Goal: Transaction & Acquisition: Purchase product/service

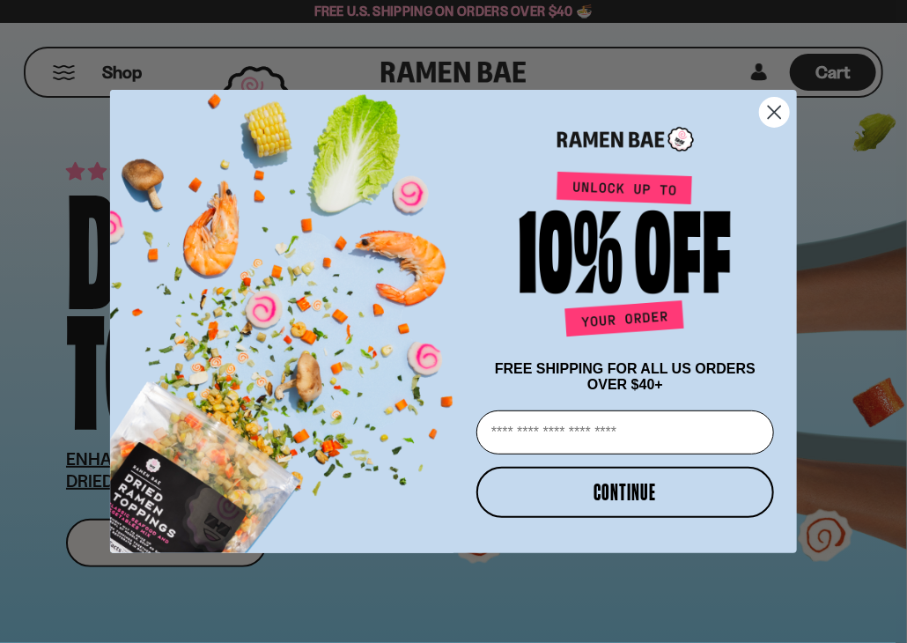
drag, startPoint x: 599, startPoint y: 427, endPoint x: 609, endPoint y: 433, distance: 12.2
click at [599, 427] on input "Email" at bounding box center [625, 432] width 298 height 44
type input "**********"
click at [607, 500] on button "CONTINUE" at bounding box center [625, 492] width 298 height 51
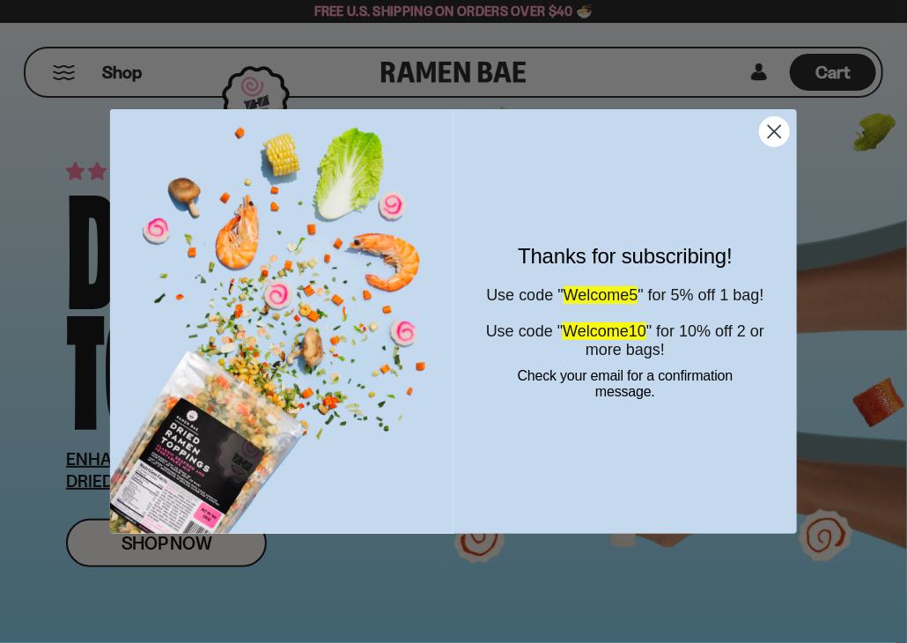
click at [621, 340] on span "Welcome10" at bounding box center [605, 331] width 84 height 18
drag, startPoint x: 680, startPoint y: 344, endPoint x: 585, endPoint y: 343, distance: 95.1
click at [585, 340] on span "Welcome10" at bounding box center [605, 331] width 84 height 18
copy span "Welcome10"
click at [779, 131] on circle "Close dialog" at bounding box center [774, 131] width 29 height 29
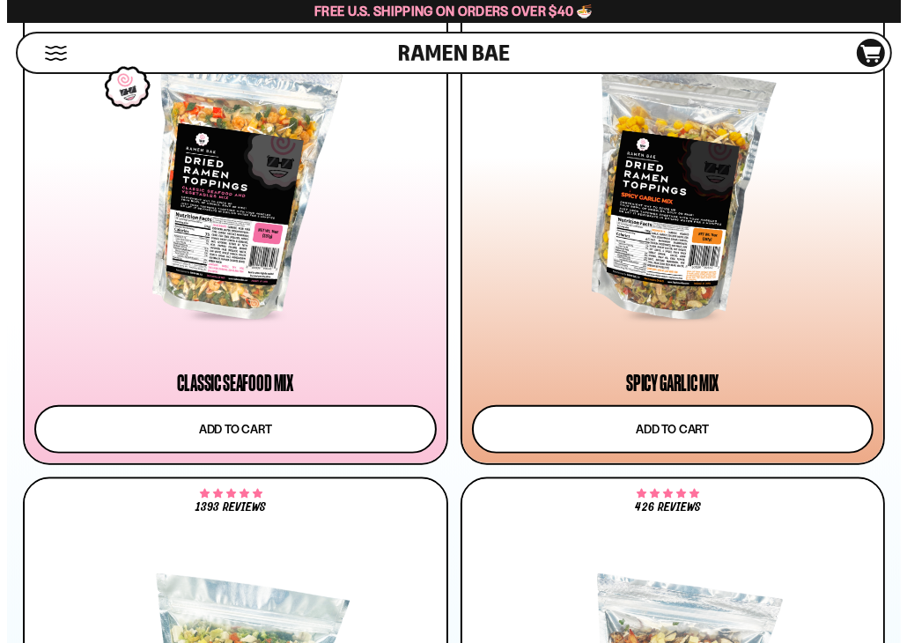
scroll to position [1233, 0]
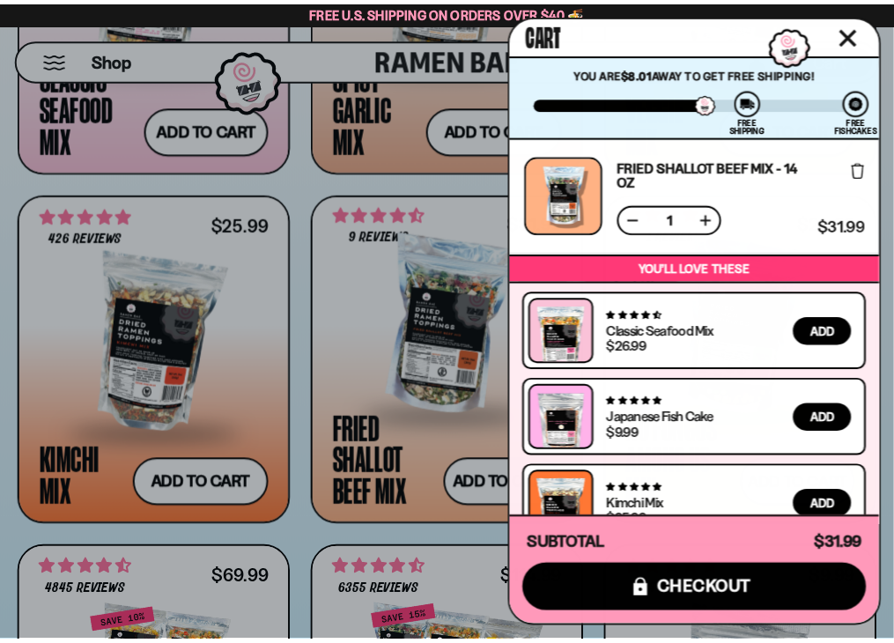
scroll to position [36, 0]
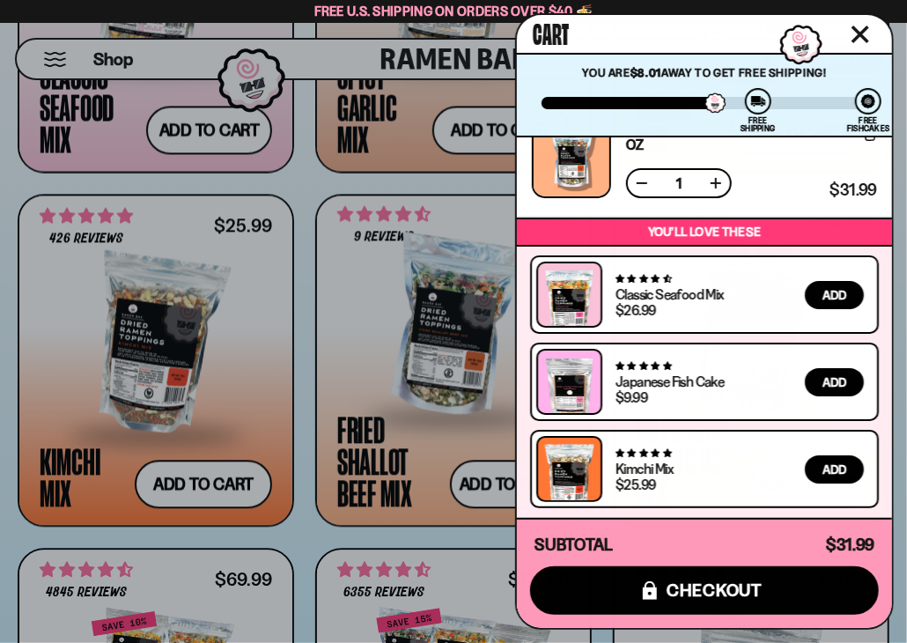
click at [191, 474] on div at bounding box center [453, 321] width 907 height 643
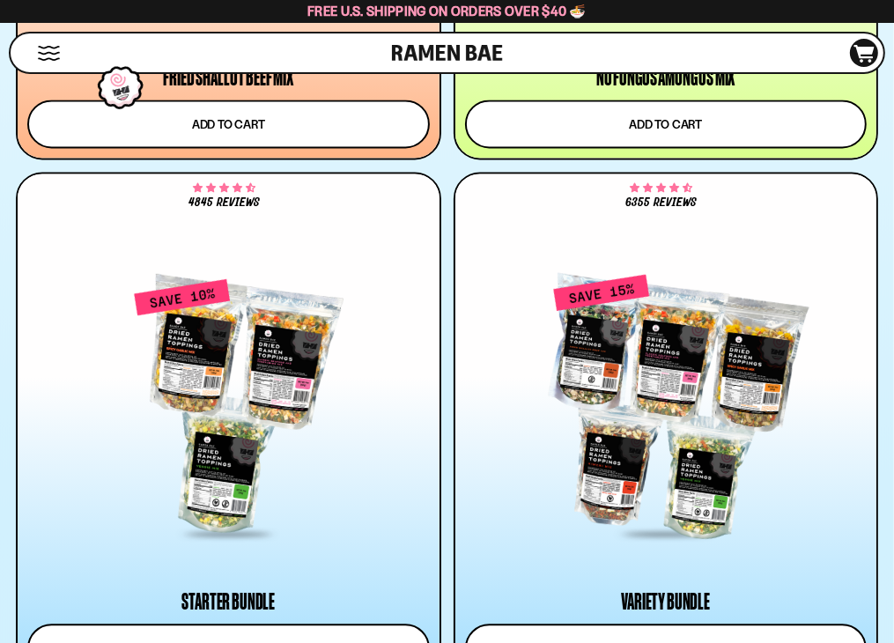
scroll to position [2642, 0]
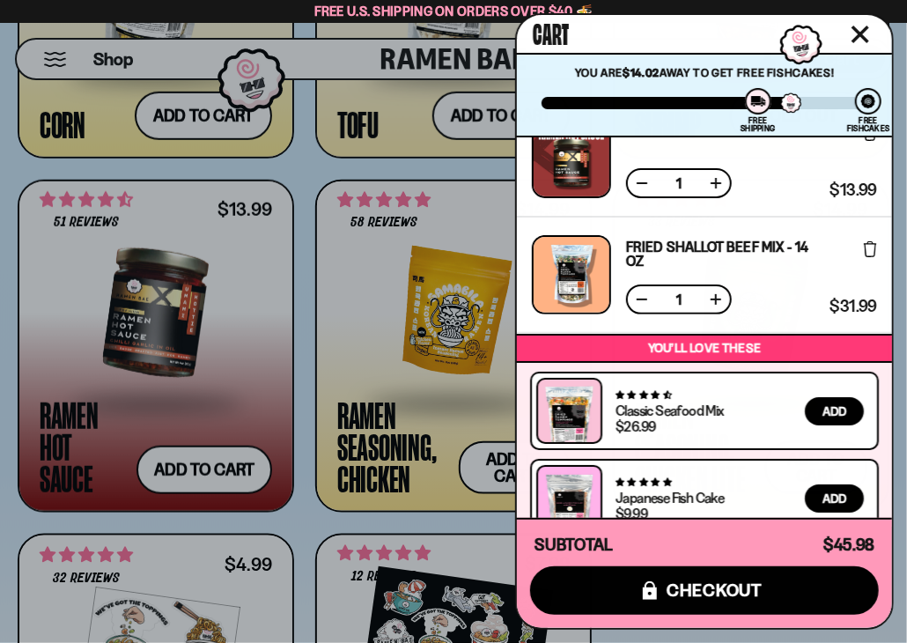
scroll to position [152, 0]
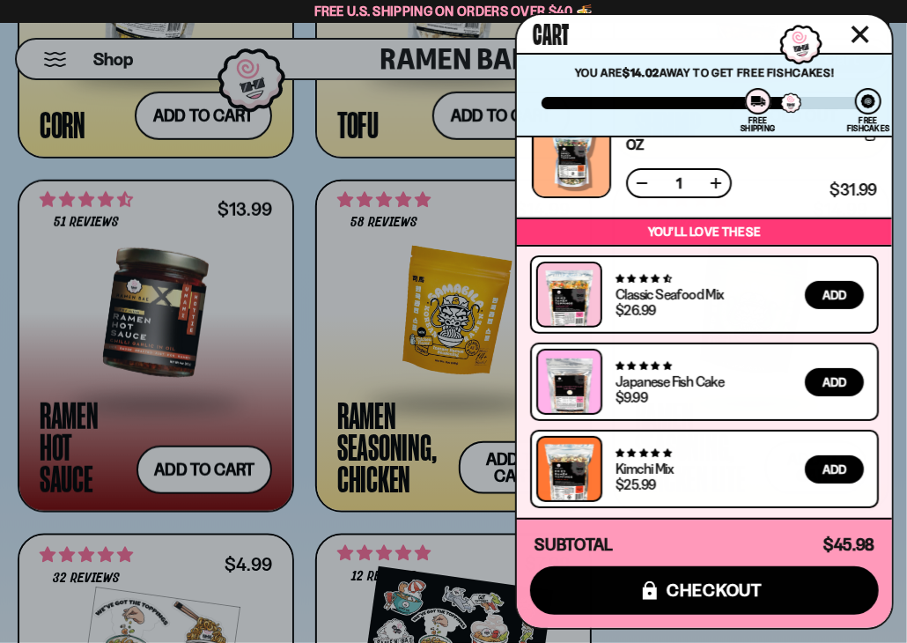
click at [310, 484] on div at bounding box center [453, 321] width 907 height 643
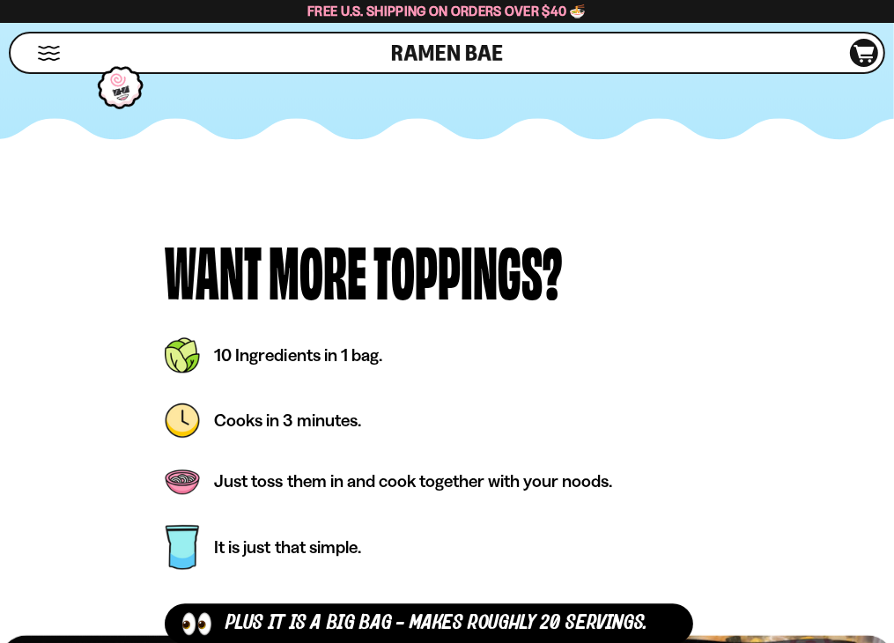
scroll to position [7014, 0]
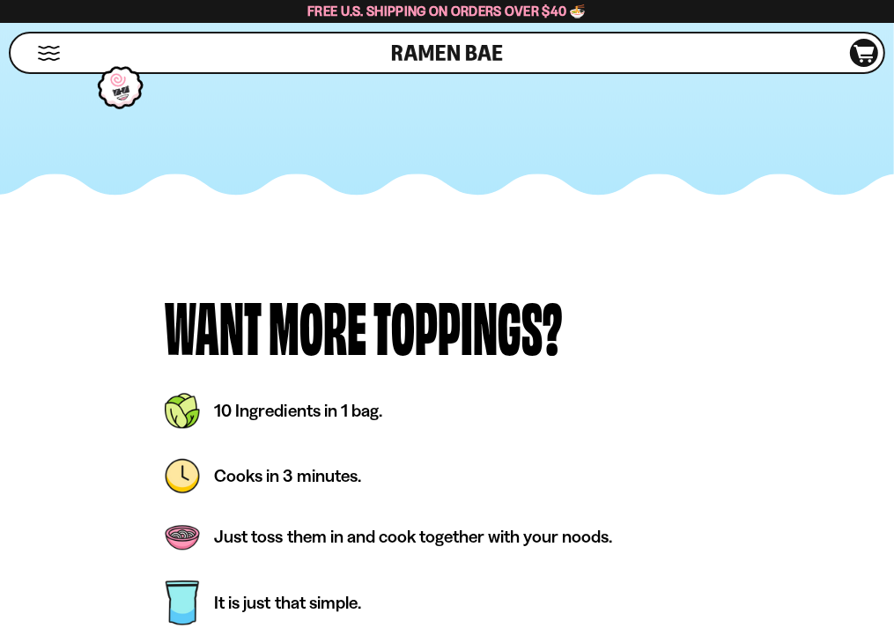
drag, startPoint x: 722, startPoint y: 191, endPoint x: 341, endPoint y: 476, distance: 476.3
drag, startPoint x: 818, startPoint y: 367, endPoint x: 289, endPoint y: 419, distance: 531.9
drag, startPoint x: 233, startPoint y: 426, endPoint x: 341, endPoint y: 428, distance: 108.3
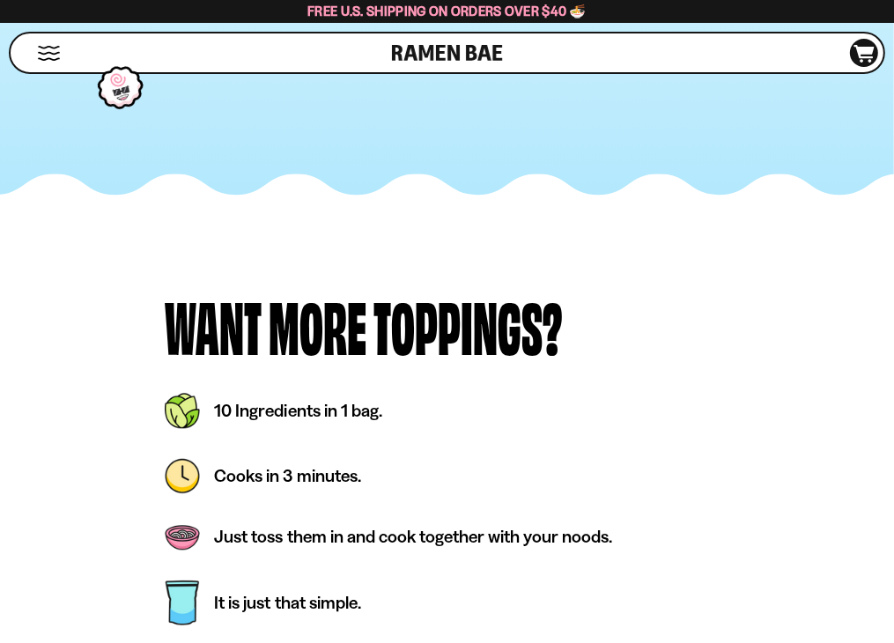
drag, startPoint x: 189, startPoint y: 299, endPoint x: 462, endPoint y: 451, distance: 311.5
drag, startPoint x: 107, startPoint y: 423, endPoint x: 511, endPoint y: 382, distance: 406.3
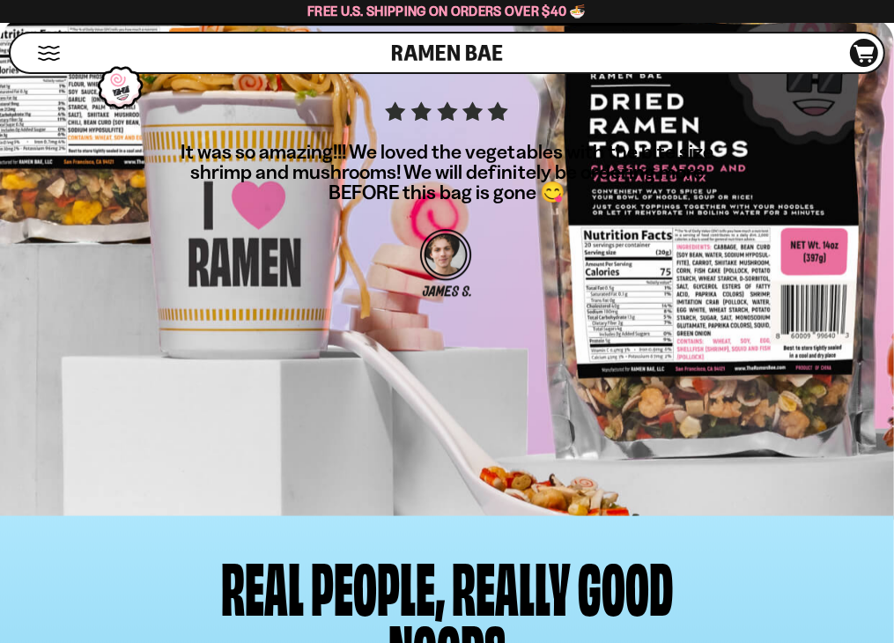
scroll to position [7719, 0]
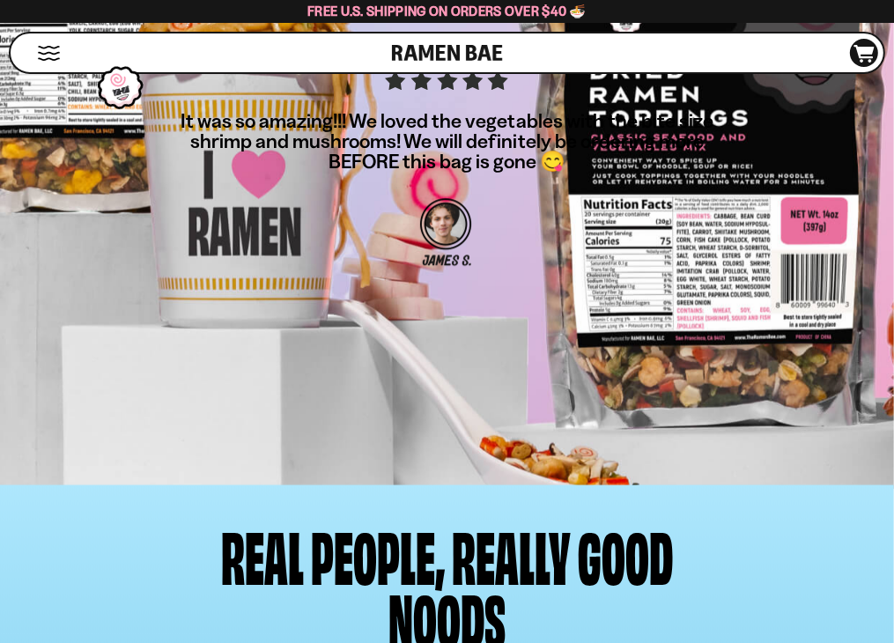
click at [0, 0] on span "Cart" at bounding box center [0, 0] width 0 height 0
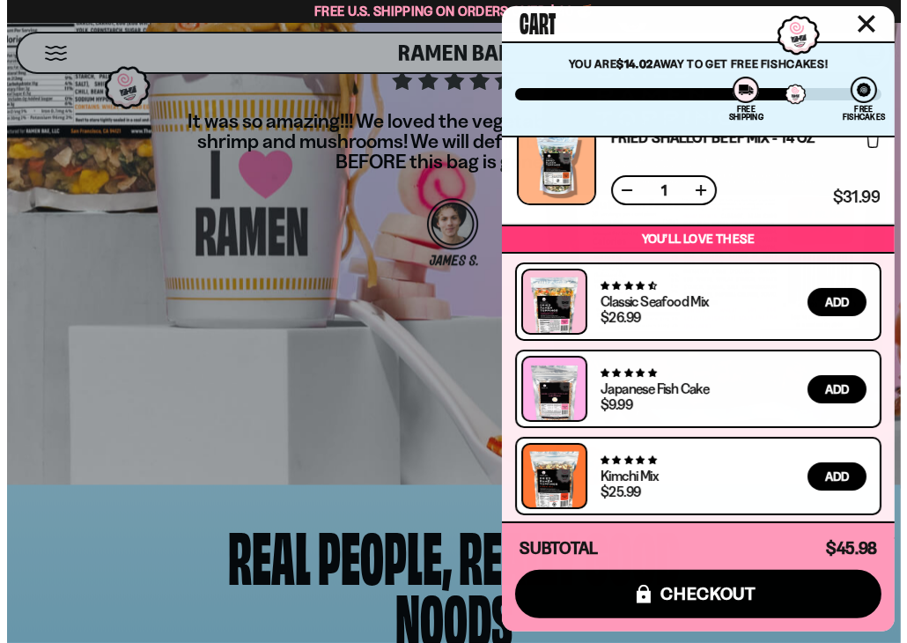
scroll to position [7764, 0]
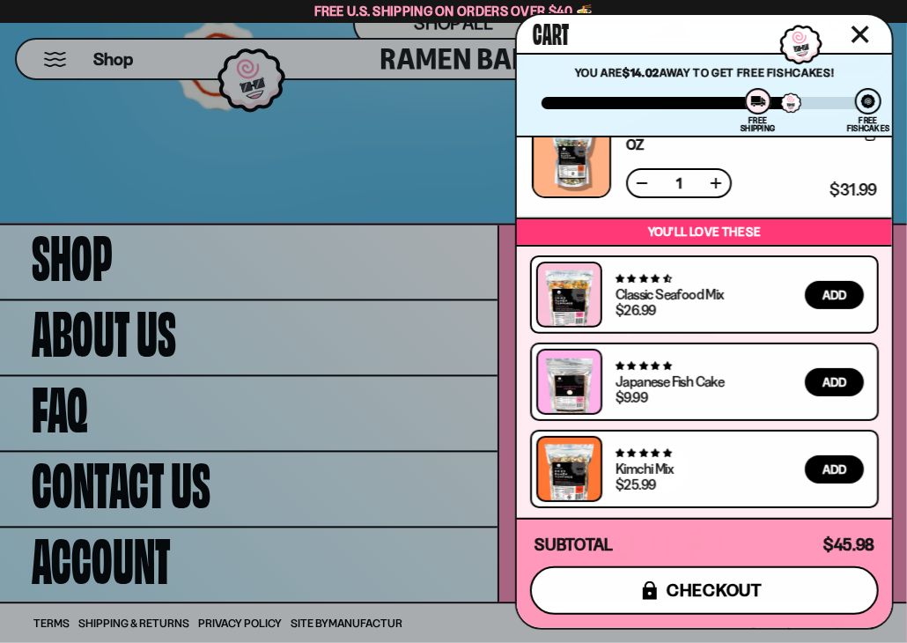
click at [662, 580] on button "icons8-lock checkout" at bounding box center [704, 590] width 349 height 48
